Goal: Task Accomplishment & Management: Manage account settings

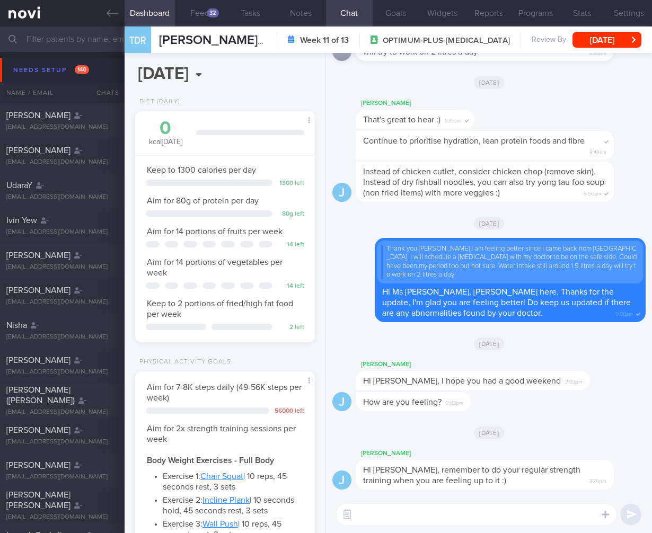
select select "7"
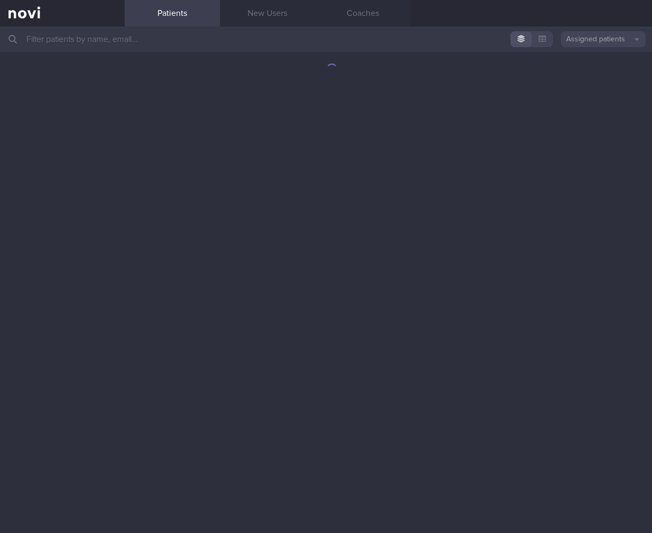
click at [187, 45] on input "text" at bounding box center [326, 39] width 652 height 25
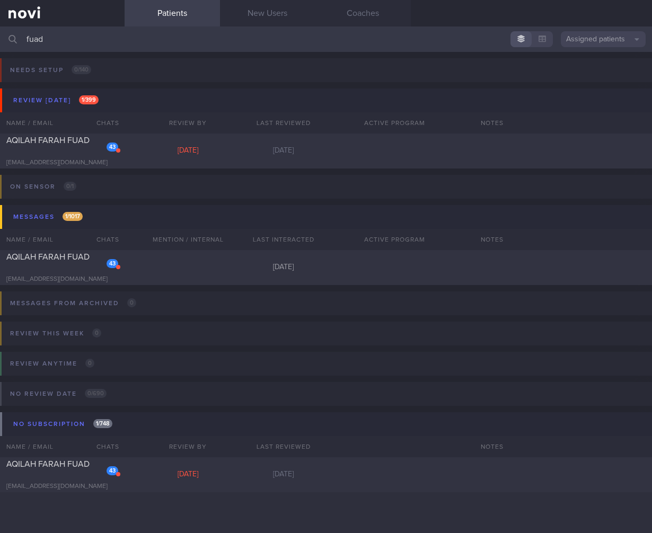
click at [58, 42] on input "fuad" at bounding box center [326, 39] width 652 height 25
type input "fuad"
click at [116, 151] on div "43" at bounding box center [113, 146] width 12 height 11
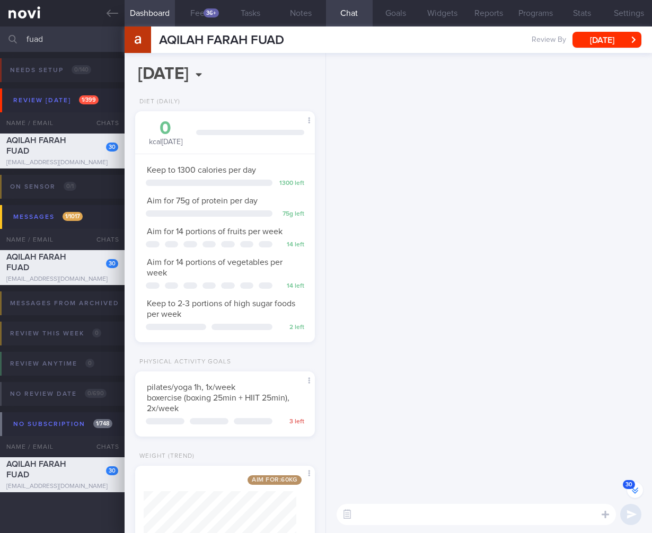
scroll to position [-2044, 0]
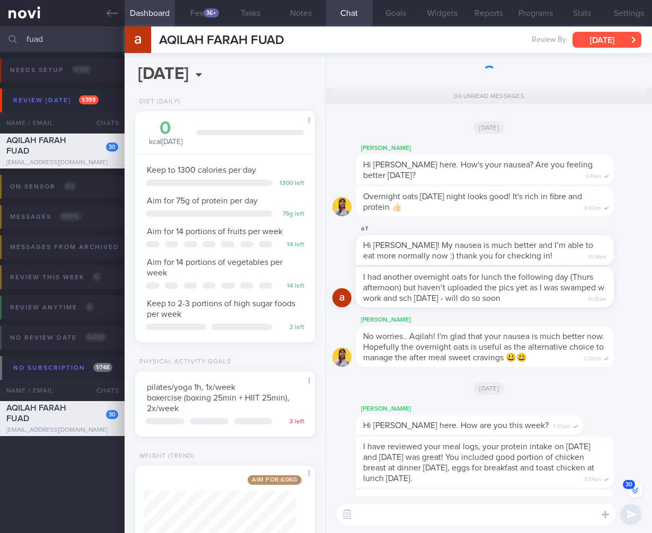
click at [581, 40] on button "[DATE]" at bounding box center [606, 40] width 69 height 16
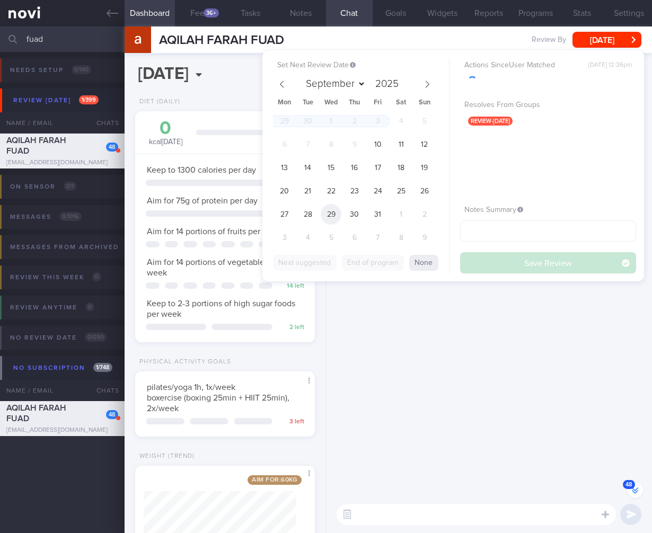
scroll to position [-3735, 0]
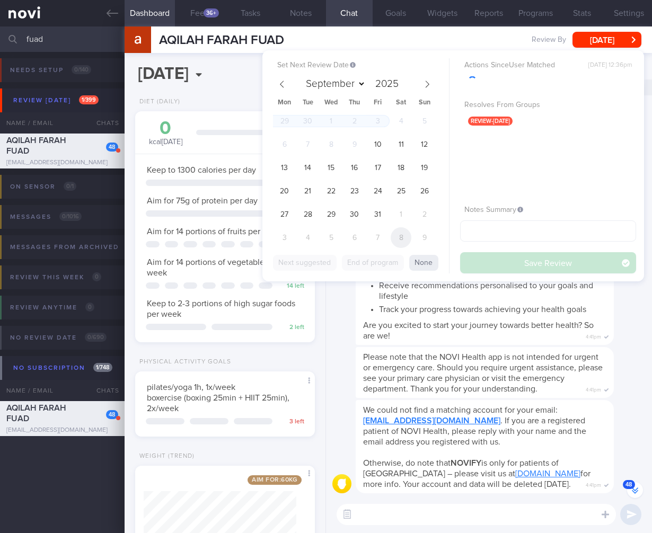
click at [407, 237] on span "8" at bounding box center [401, 237] width 21 height 21
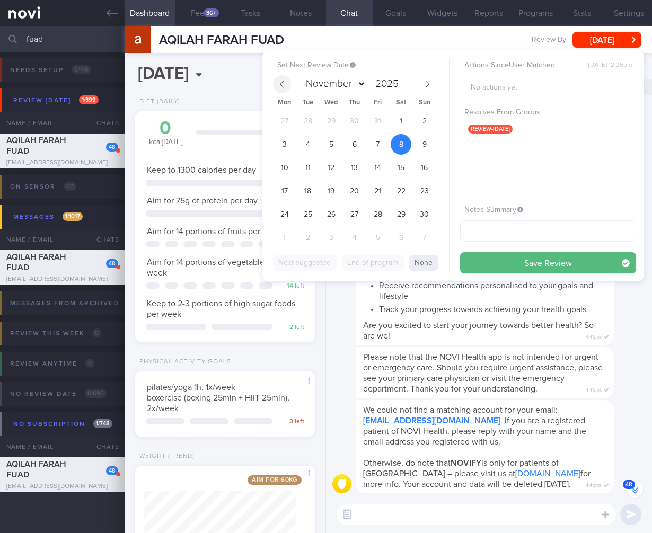
click at [275, 78] on span at bounding box center [282, 84] width 18 height 18
select select "9"
click at [375, 145] on span "10" at bounding box center [377, 144] width 21 height 21
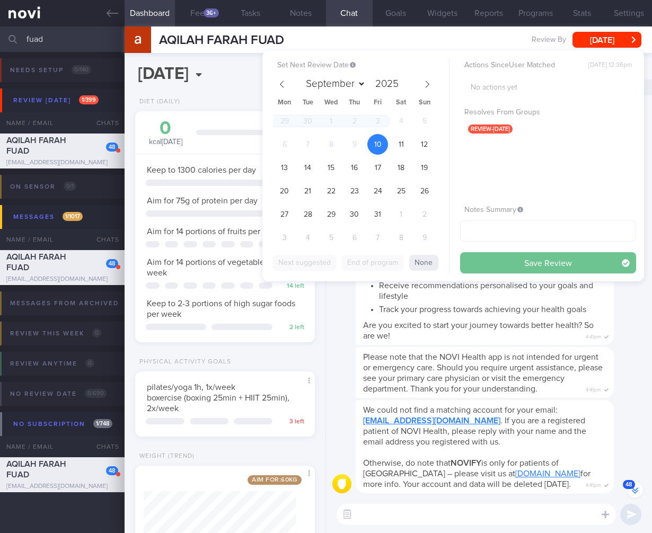
click at [549, 263] on button "Save Review" at bounding box center [548, 262] width 176 height 21
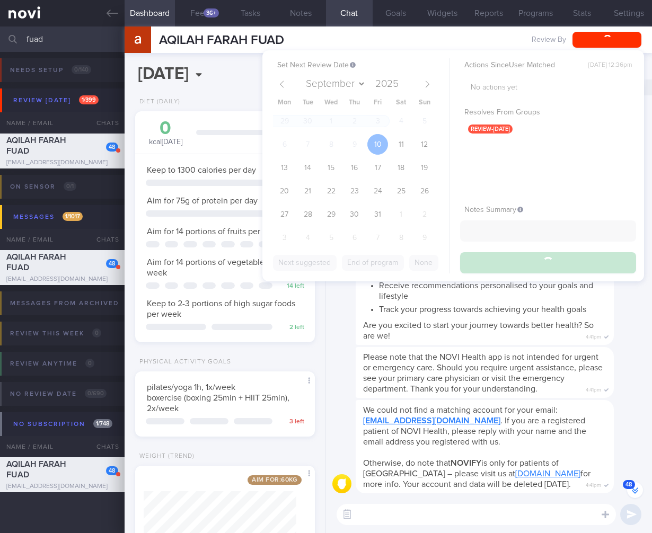
click at [525, 353] on div "Please note that the NOVI Health app is not intended for urgent or emergency ca…" at bounding box center [485, 372] width 258 height 51
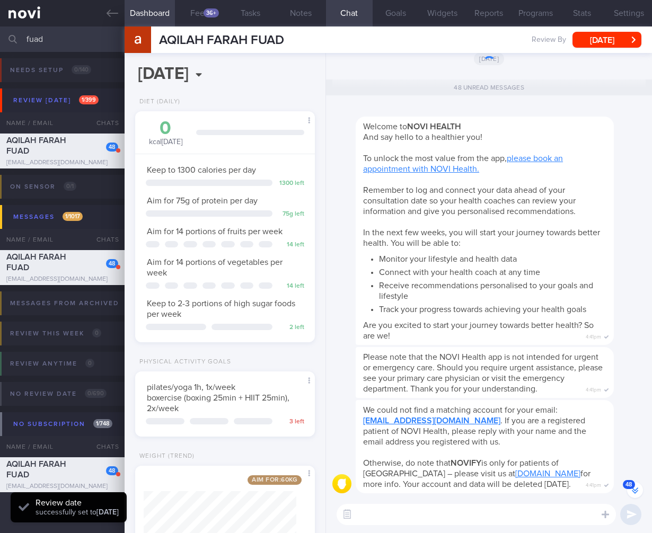
scroll to position [68, 0]
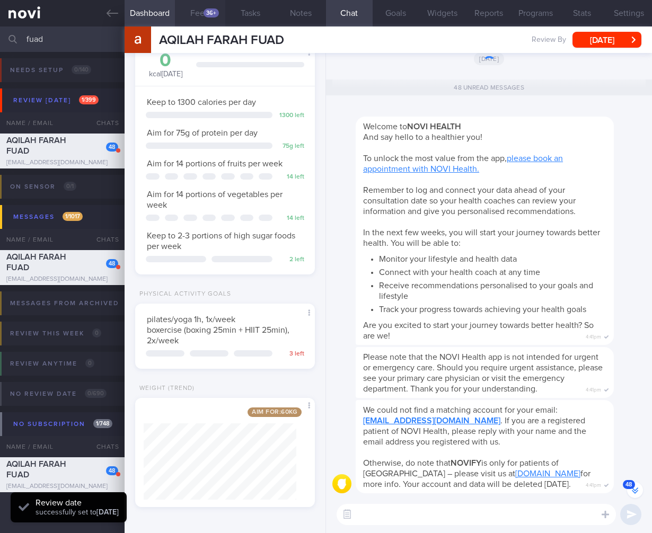
click at [194, 19] on button "Feed 36+" at bounding box center [200, 13] width 50 height 27
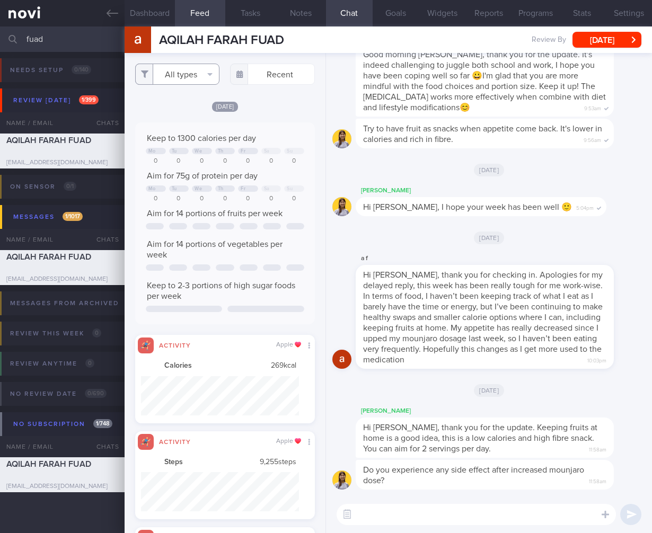
click at [195, 84] on button "All types" at bounding box center [177, 74] width 85 height 21
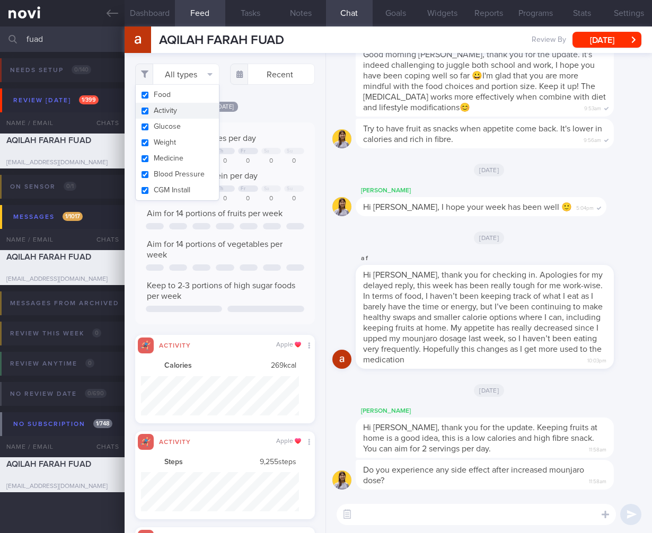
click at [183, 111] on button "Activity" at bounding box center [178, 111] width 84 height 16
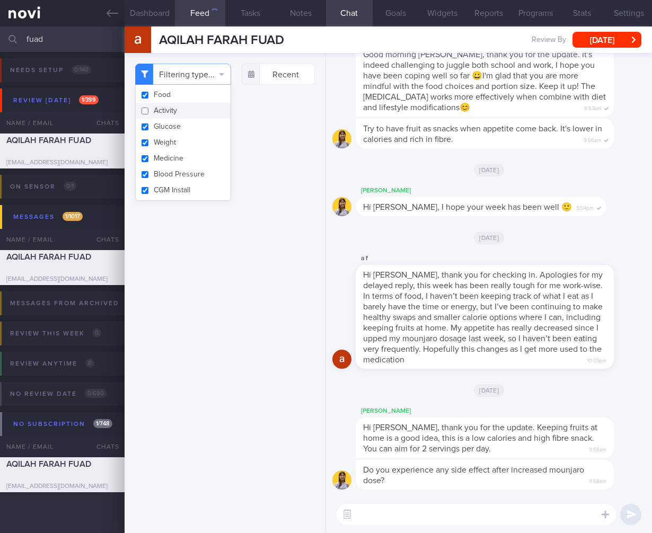
checkbox input "false"
click at [274, 292] on div "Filtering type... Food Activity Glucose Weight Medicine Blood Pressure [MEDICAL…" at bounding box center [225, 293] width 201 height 480
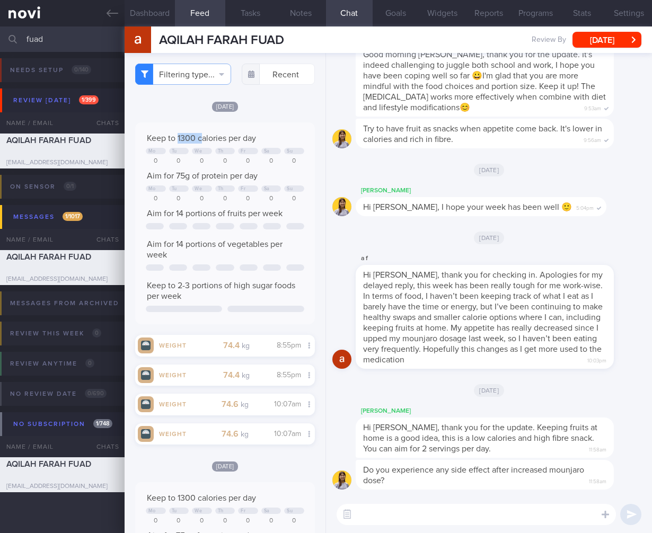
drag, startPoint x: 178, startPoint y: 154, endPoint x: 200, endPoint y: 154, distance: 22.8
click at [201, 143] on span "Keep to 1300 calories per day" at bounding box center [201, 138] width 109 height 8
